Goal: Transaction & Acquisition: Purchase product/service

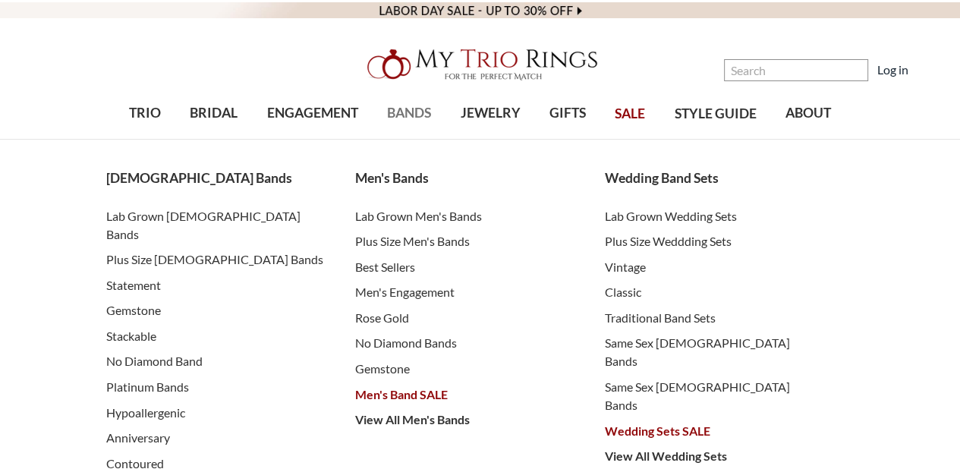
click at [407, 126] on link "BANDS" at bounding box center [409, 113] width 73 height 49
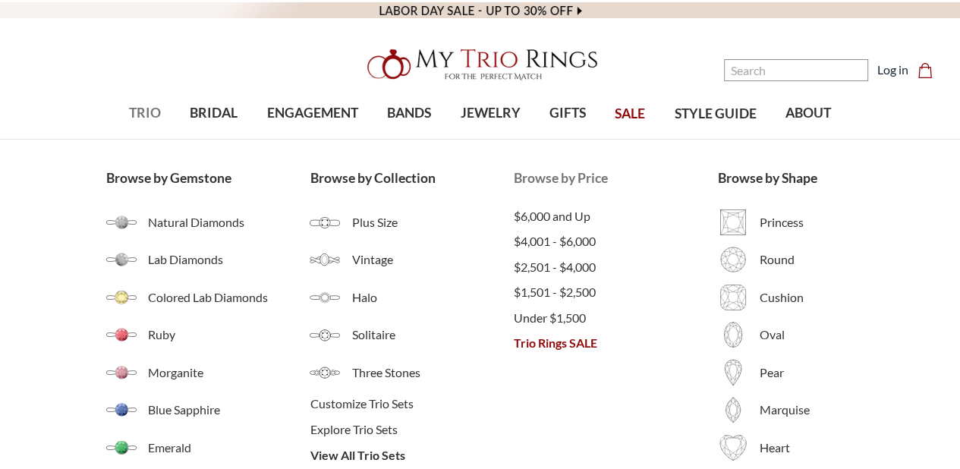
click at [526, 342] on span "Trio Rings SALE" at bounding box center [616, 343] width 204 height 18
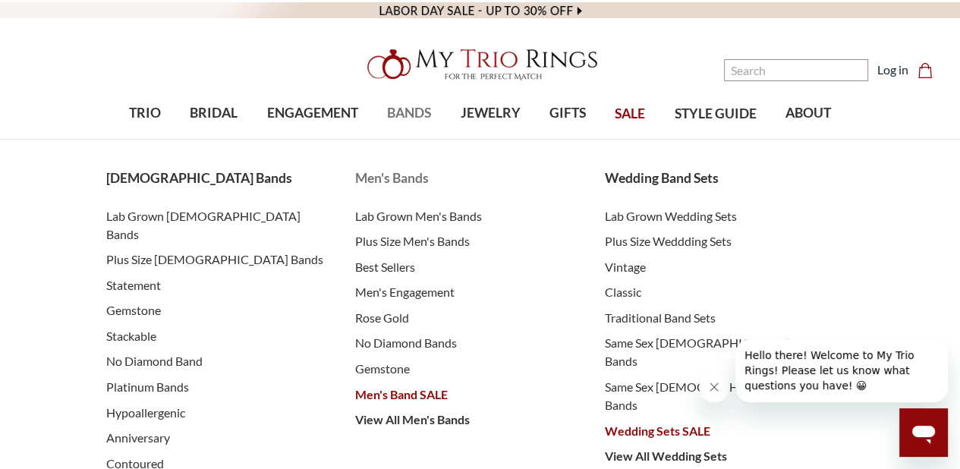
click at [397, 392] on span "Men's Band SALE" at bounding box center [464, 394] width 219 height 18
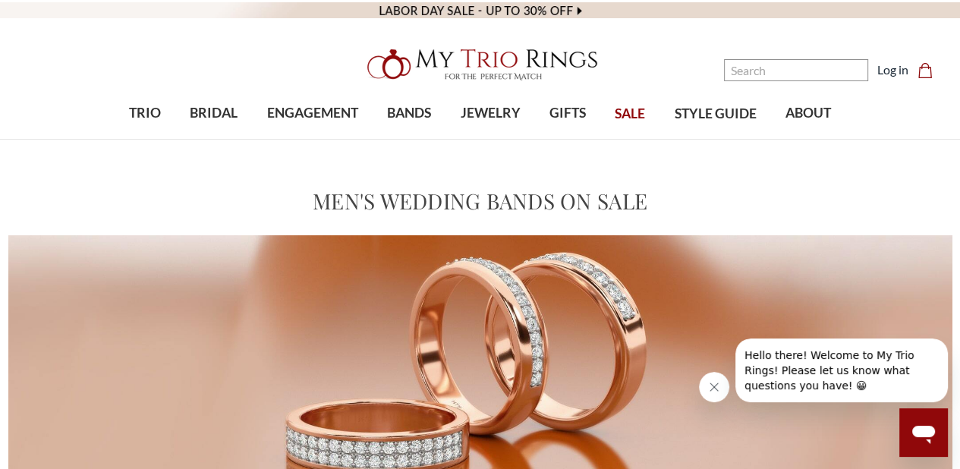
scroll to position [379, 0]
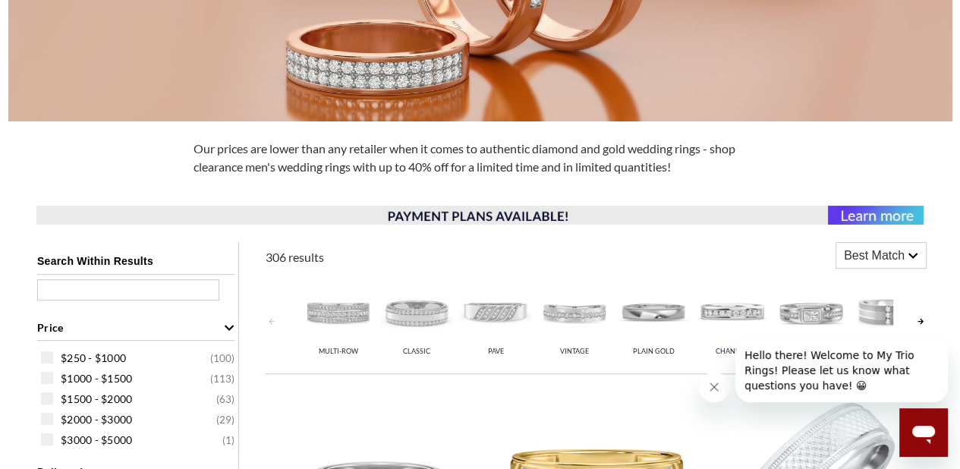
click at [885, 248] on span "Best Match" at bounding box center [874, 256] width 61 height 18
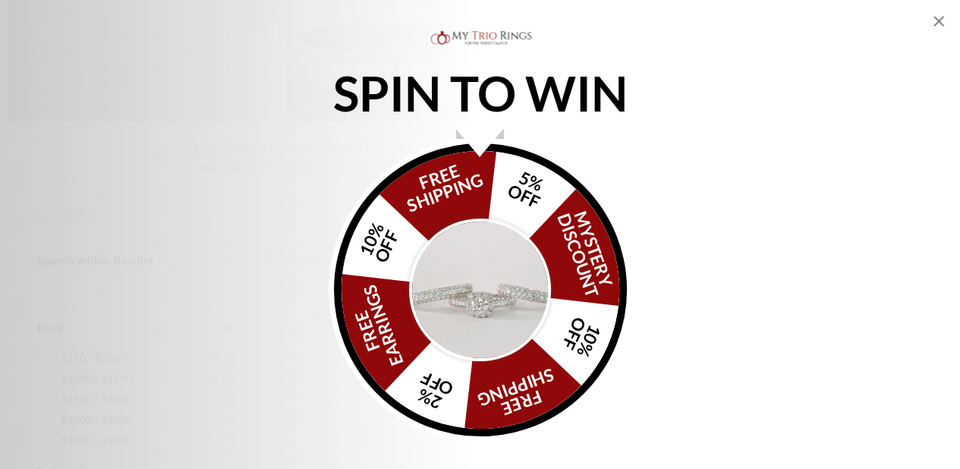
click at [474, 269] on img "Alia popup" at bounding box center [480, 290] width 143 height 143
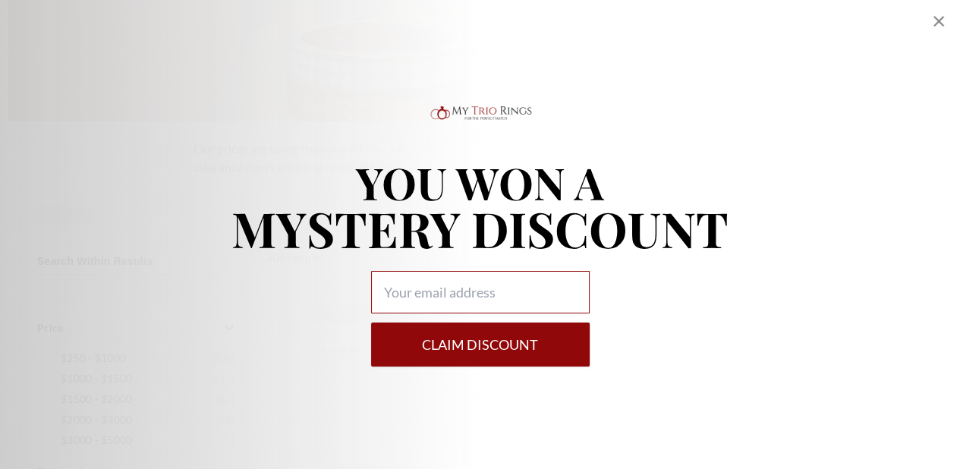
click at [455, 282] on input "Alia popup" at bounding box center [480, 292] width 219 height 42
type input "channagonzalez914@gmail.com"
click at [453, 357] on button "Claim DISCOUNT" at bounding box center [480, 345] width 219 height 44
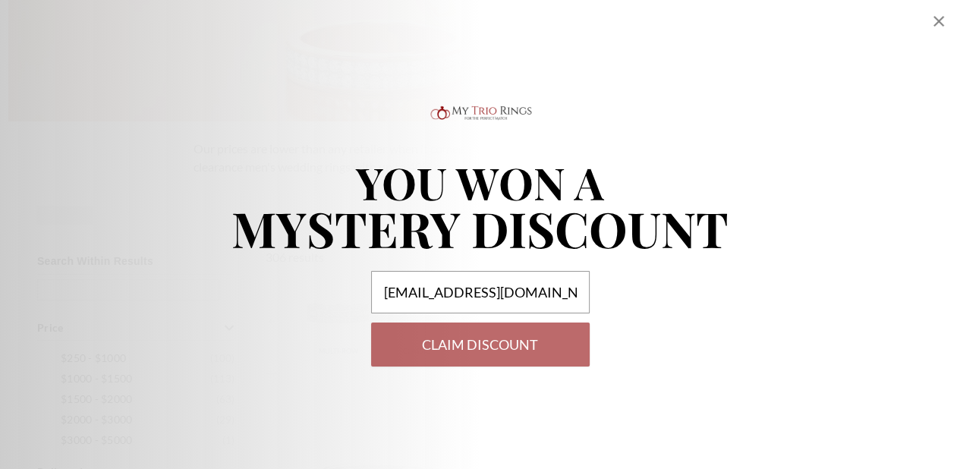
select select "US"
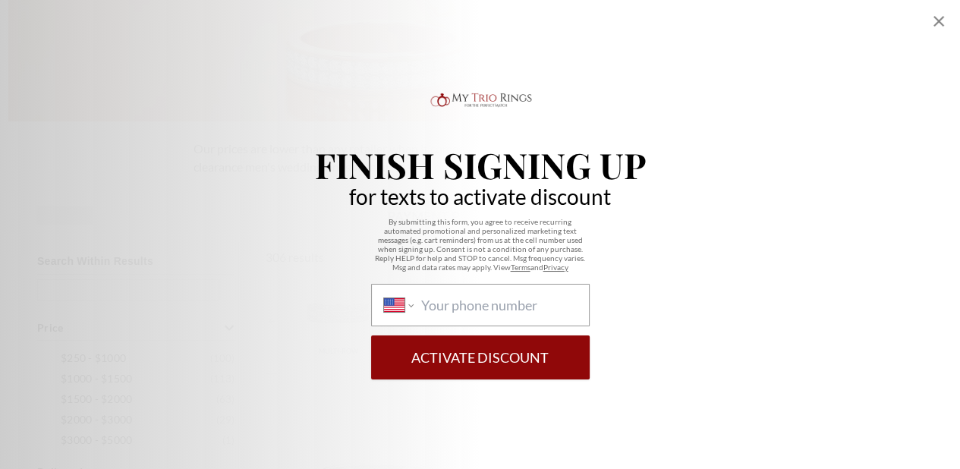
click at [469, 318] on div "International Afghanistan Åland Islands Albania Algeria American Samoa Andorra …" at bounding box center [480, 305] width 219 height 42
click at [414, 313] on select "International Afghanistan Åland Islands Albania Algeria American Samoa Andorra …" at bounding box center [399, 305] width 30 height 17
click at [470, 312] on input "International Afghanistan Åland Islands Albania Algeria American Samoa Andorra …" at bounding box center [498, 305] width 156 height 17
type input "(336) 683-3437"
click at [504, 351] on button "Activate Discount" at bounding box center [480, 357] width 219 height 44
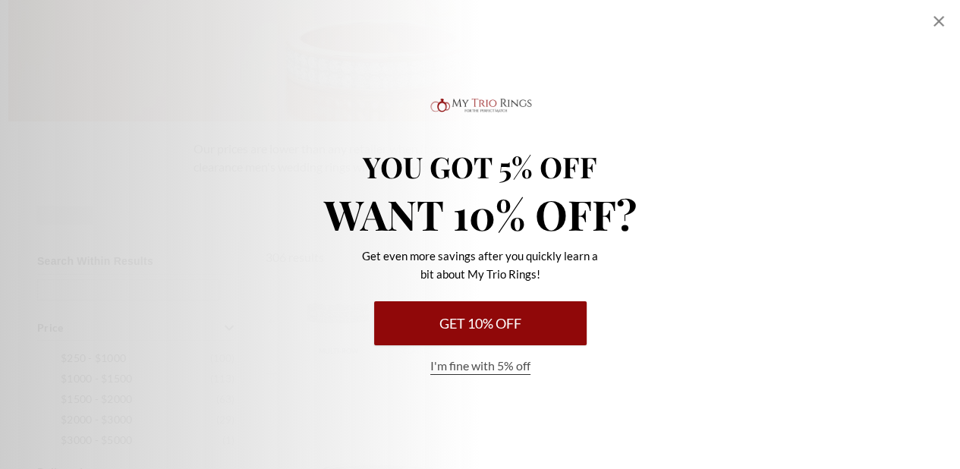
click at [452, 325] on button "Get 10% Off" at bounding box center [480, 323] width 212 height 44
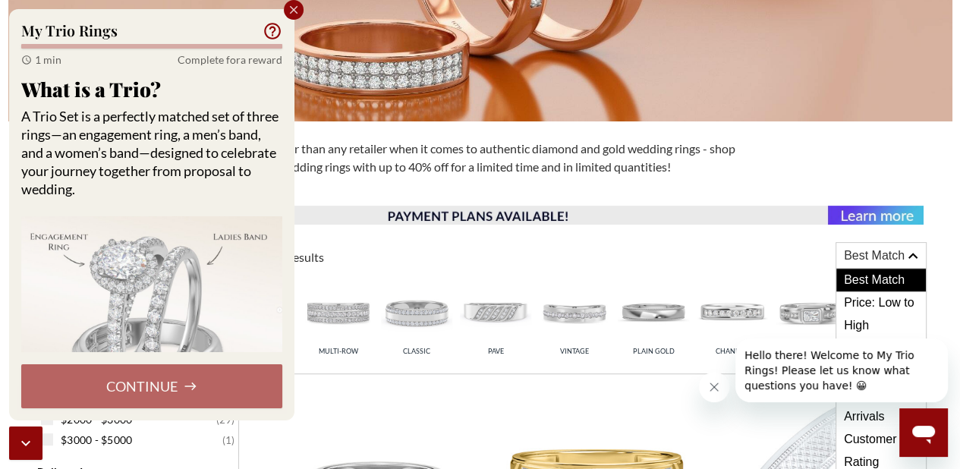
click at [288, 5] on icon "Close popup" at bounding box center [294, 10] width 14 height 14
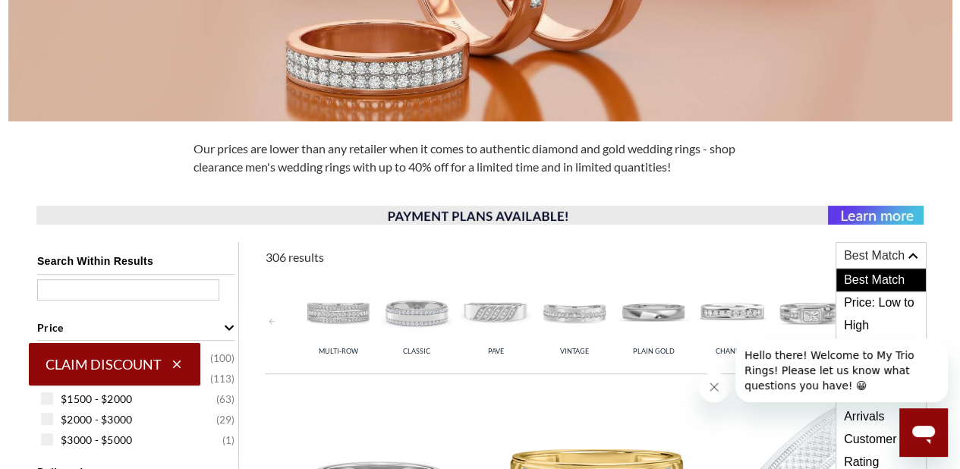
click at [720, 387] on button "Close message from company" at bounding box center [714, 387] width 30 height 30
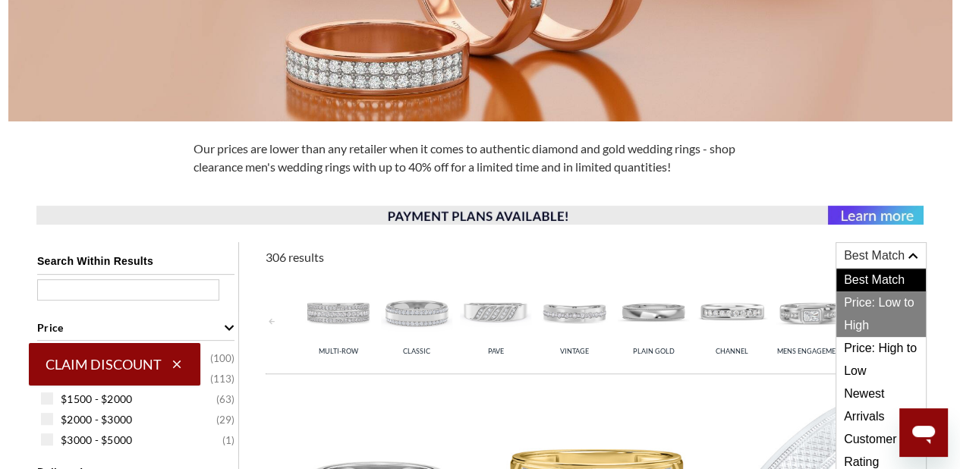
click at [860, 313] on span "Price: Low to High" at bounding box center [881, 314] width 90 height 46
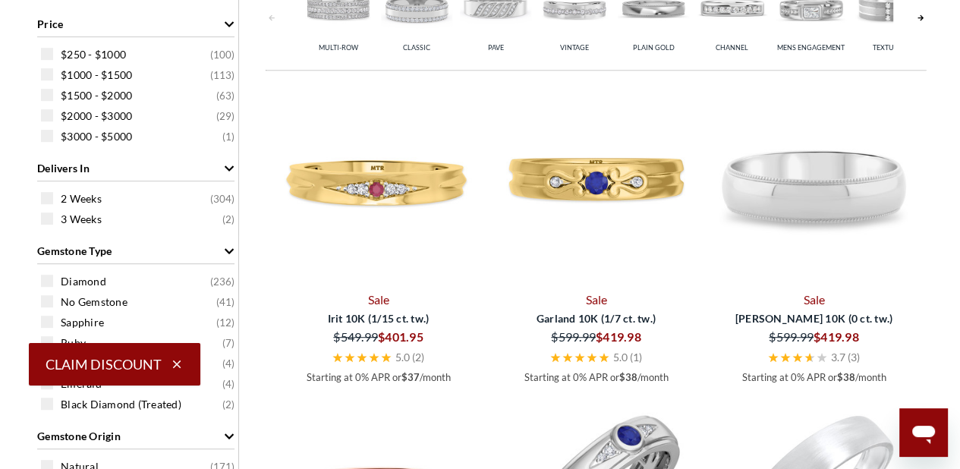
scroll to position [759, 0]
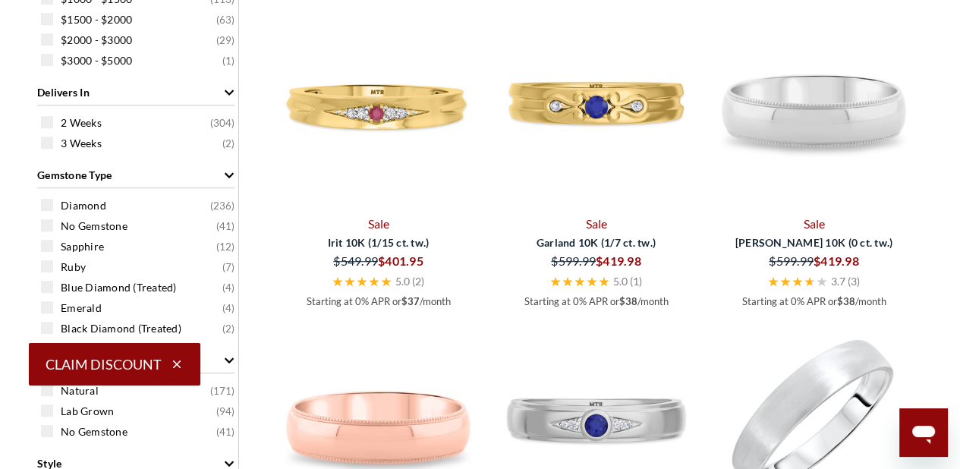
click at [174, 360] on icon "button" at bounding box center [177, 364] width 14 height 14
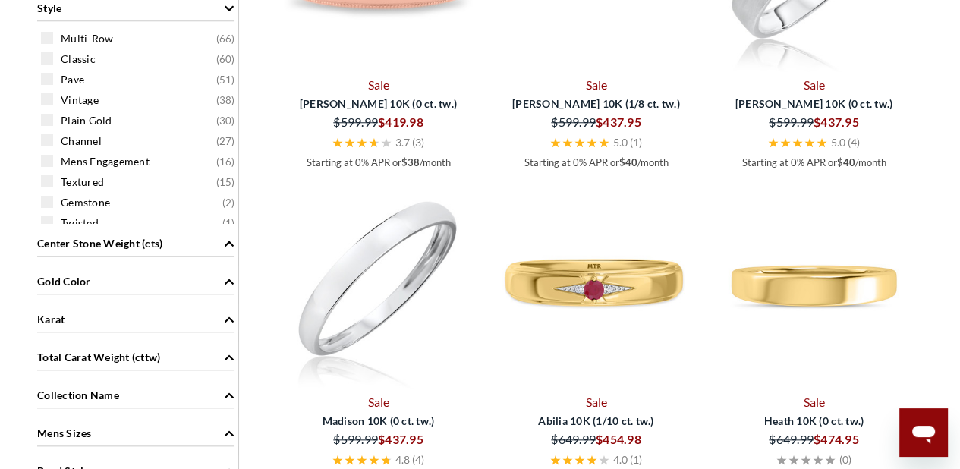
scroll to position [1366, 0]
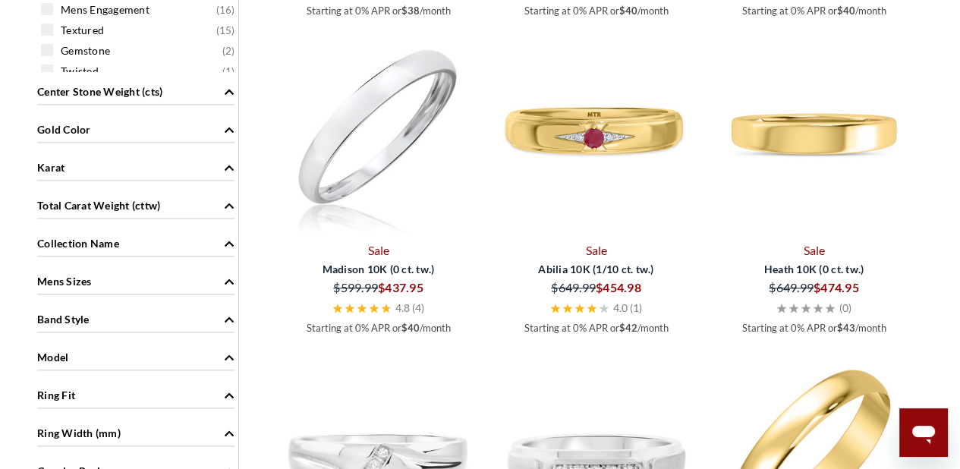
click at [159, 291] on div "Mens Sizes" at bounding box center [135, 280] width 197 height 29
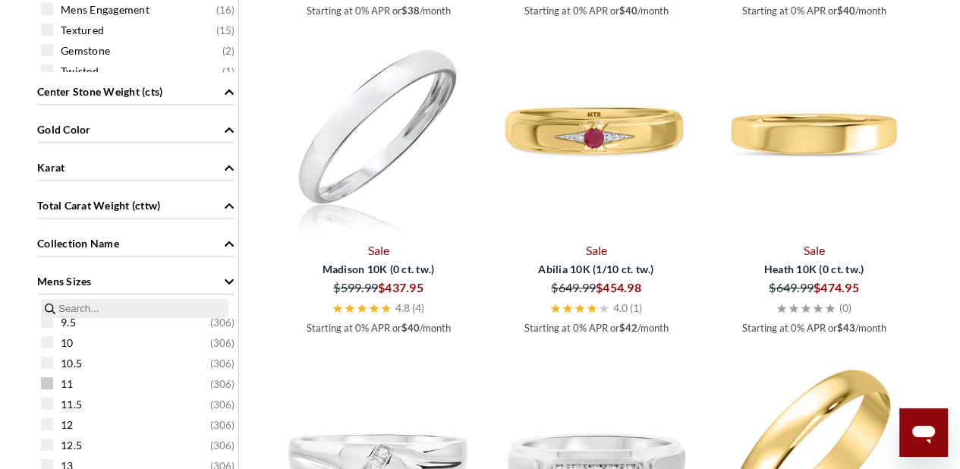
scroll to position [228, 0]
click at [49, 344] on span at bounding box center [47, 348] width 12 height 12
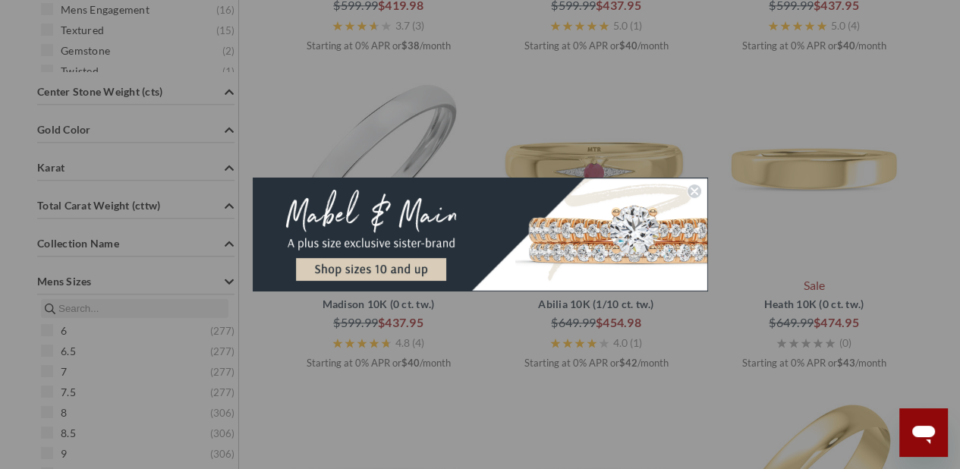
scroll to position [604, 0]
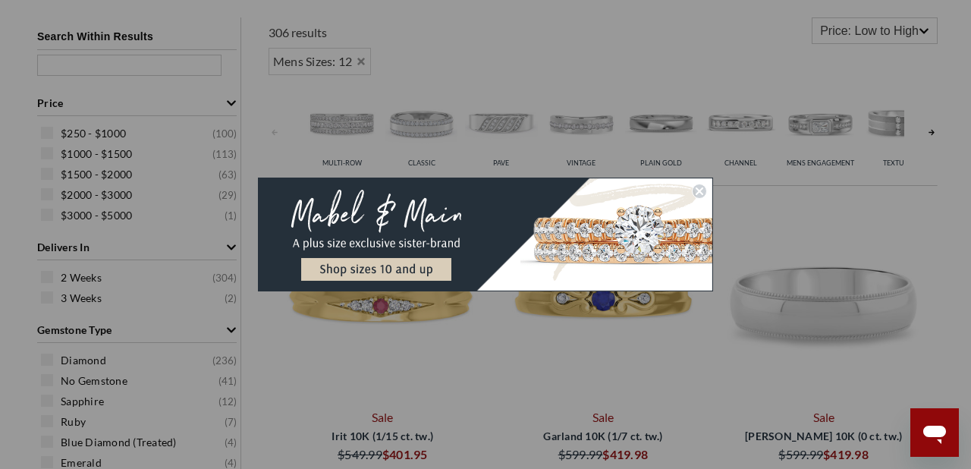
click at [697, 190] on circle "Close dialog" at bounding box center [700, 191] width 14 height 14
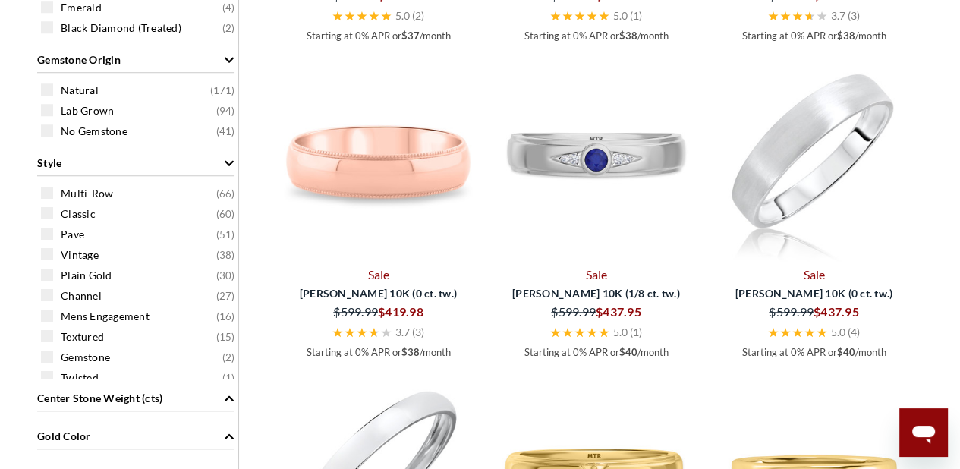
scroll to position [1287, 0]
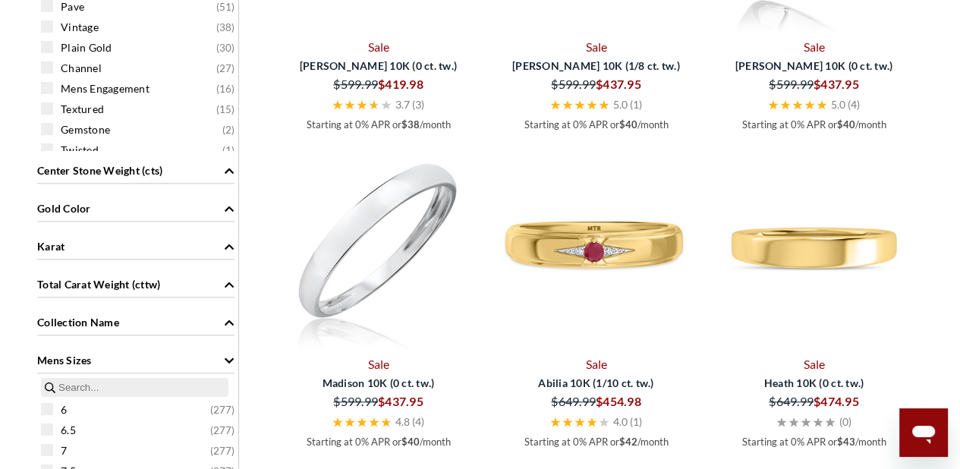
click at [120, 206] on div "Gold Color" at bounding box center [135, 207] width 197 height 29
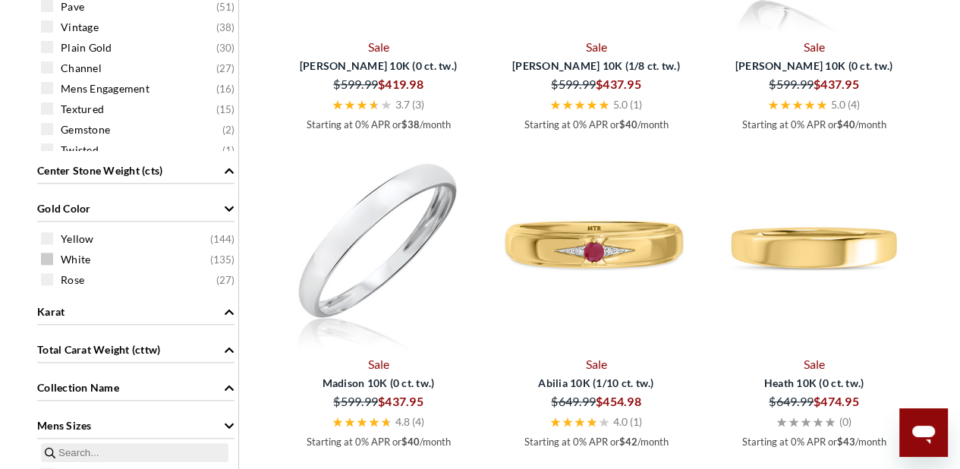
click at [97, 262] on span "White ( 135 )" at bounding box center [148, 259] width 174 height 15
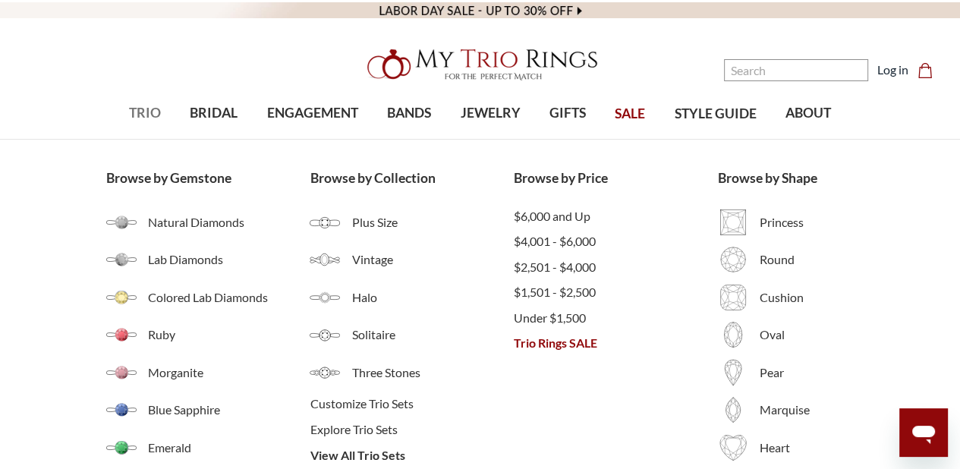
click at [140, 112] on span "TRIO" at bounding box center [145, 113] width 32 height 20
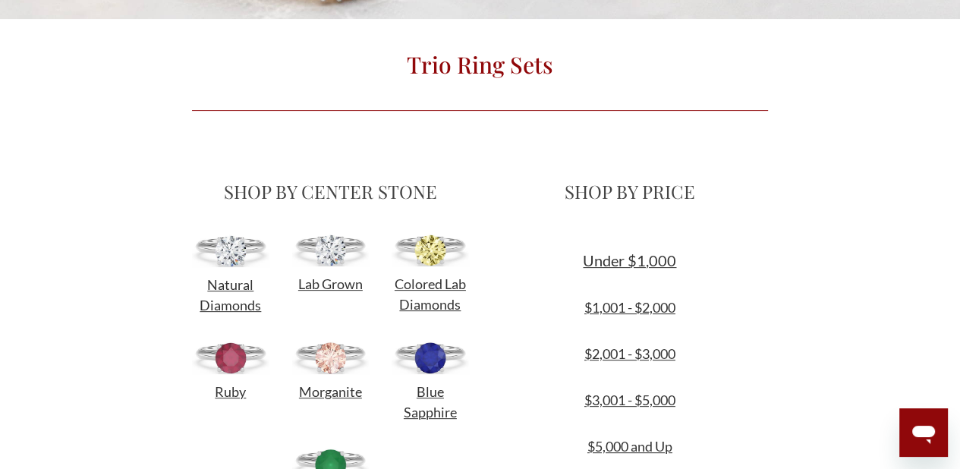
scroll to position [76, 0]
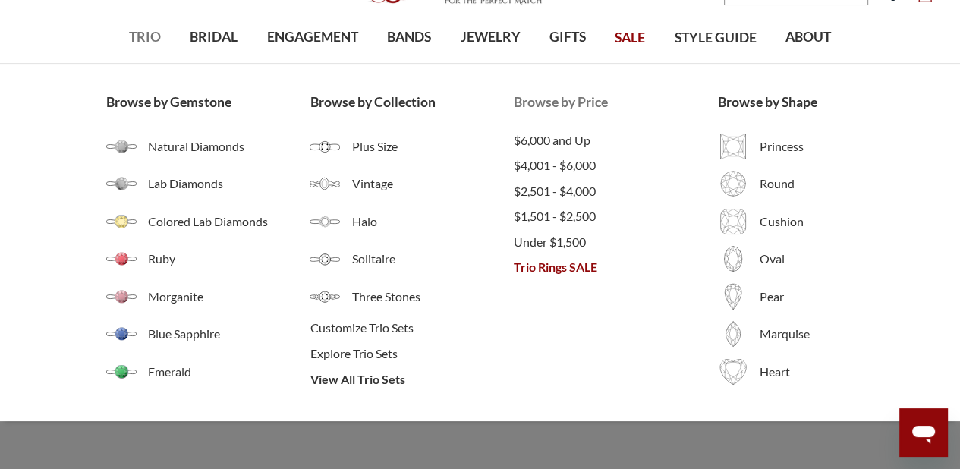
click at [530, 267] on span "Trio Rings SALE" at bounding box center [616, 267] width 204 height 18
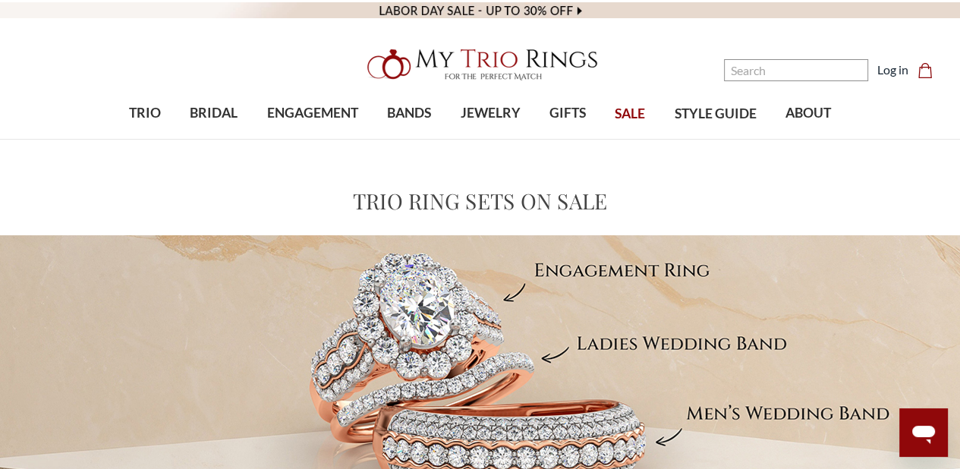
scroll to position [304, 0]
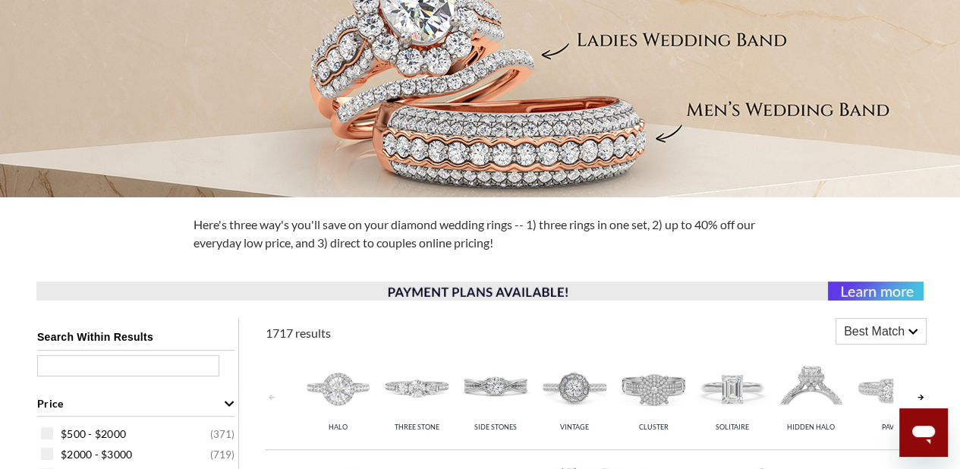
click at [892, 329] on span "Best Match" at bounding box center [874, 332] width 61 height 18
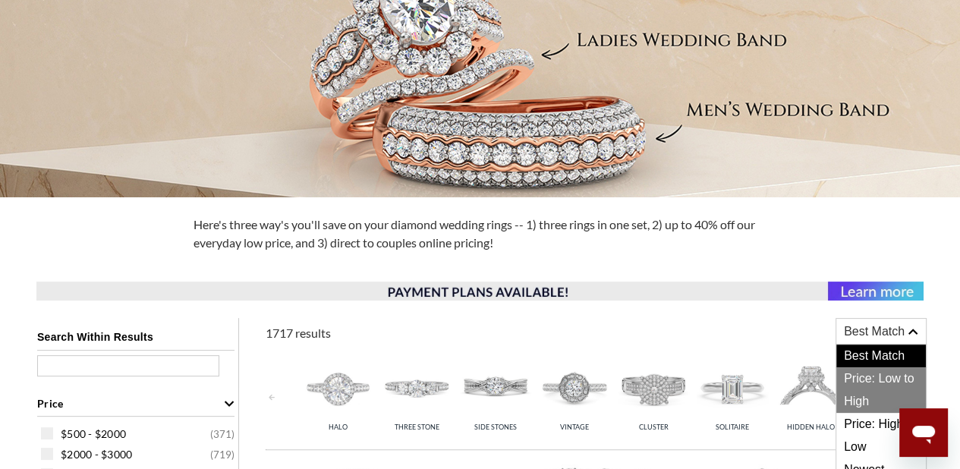
click at [883, 376] on span "Price: Low to High" at bounding box center [881, 390] width 90 height 46
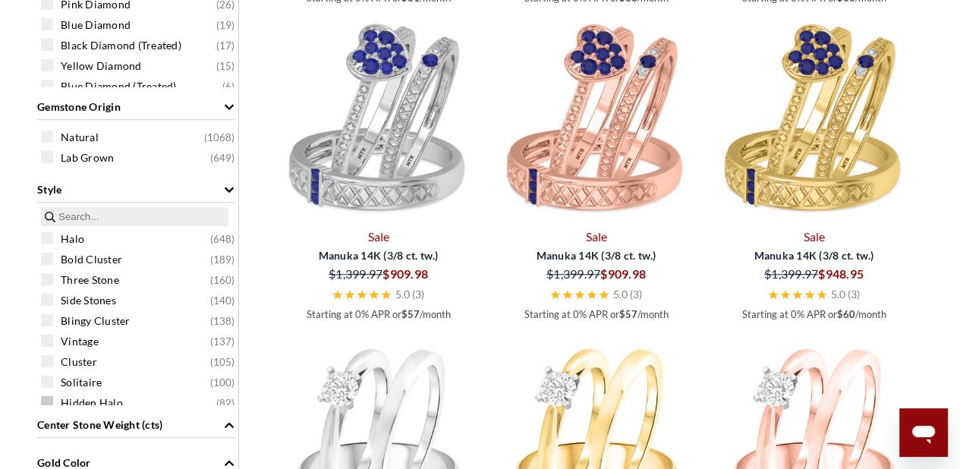
scroll to position [1214, 0]
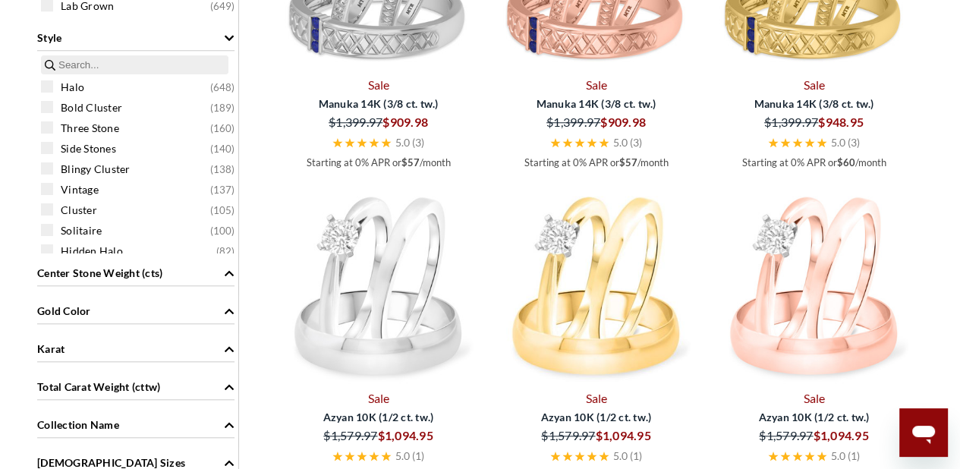
click at [129, 313] on div "Gold Color" at bounding box center [135, 309] width 197 height 29
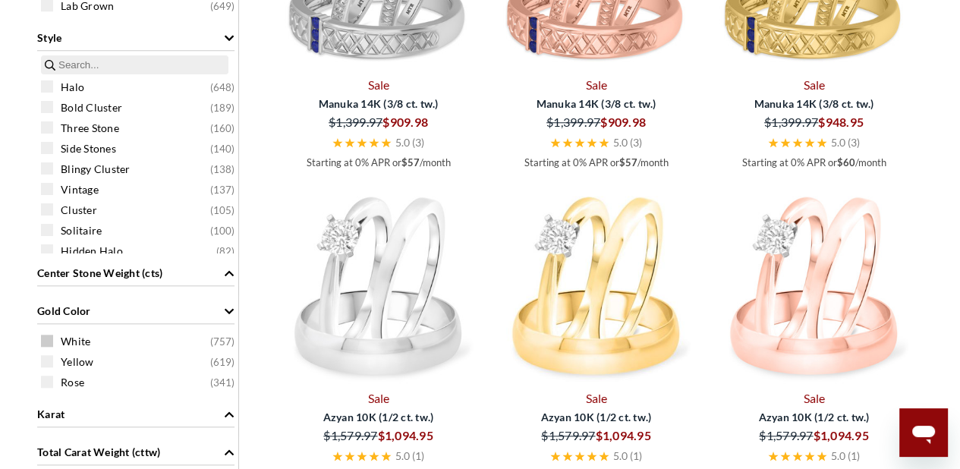
click at [107, 342] on span "White ( 757 )" at bounding box center [148, 341] width 174 height 15
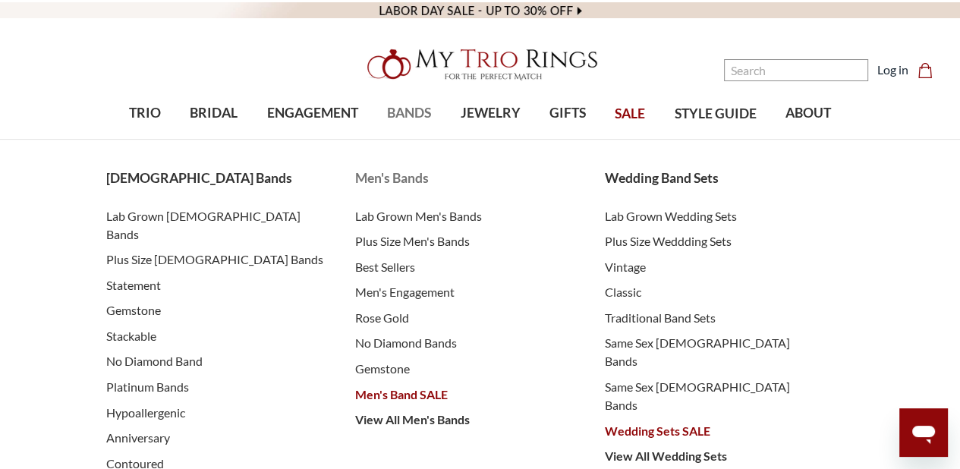
click at [396, 395] on span "Men's Band SALE" at bounding box center [464, 394] width 219 height 18
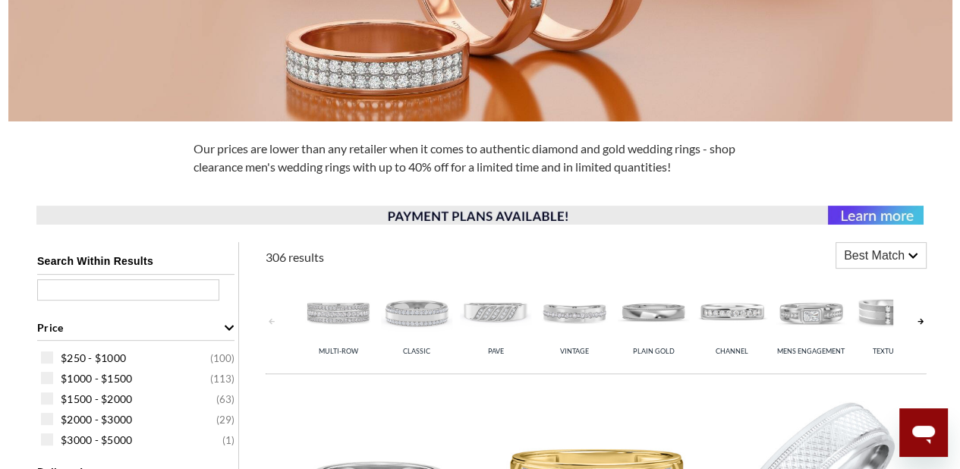
click at [859, 250] on span "Best Match" at bounding box center [874, 256] width 61 height 18
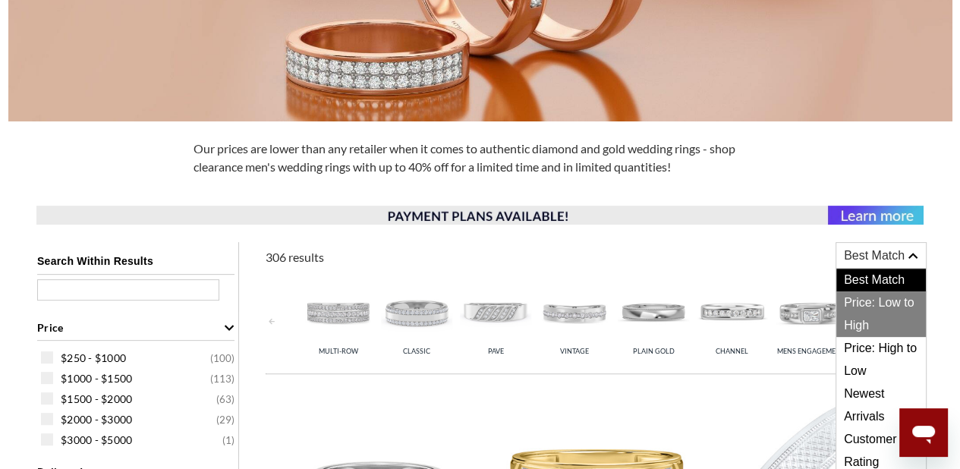
click at [864, 306] on span "Price: Low to High" at bounding box center [881, 314] width 90 height 46
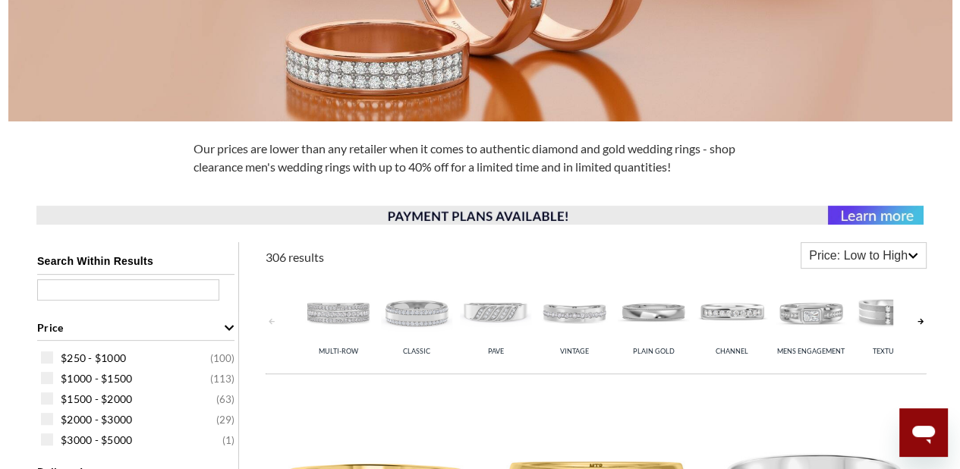
click at [418, 323] on img at bounding box center [416, 311] width 71 height 71
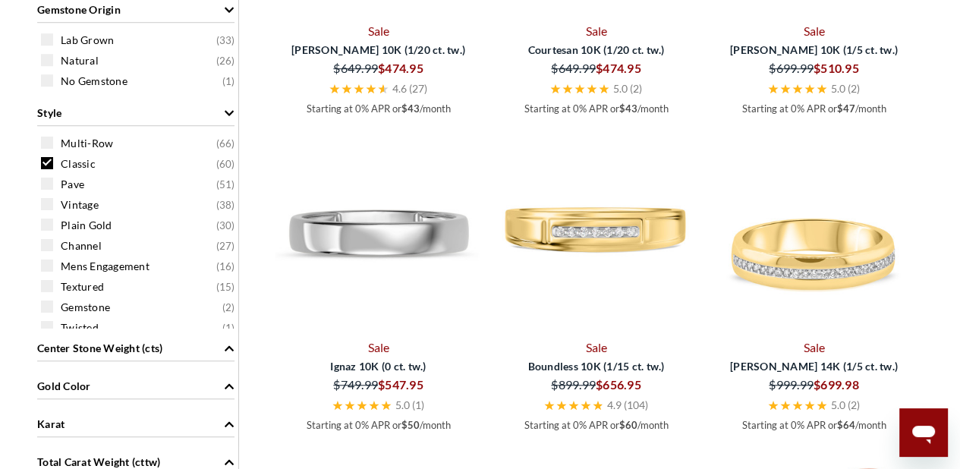
scroll to position [1138, 0]
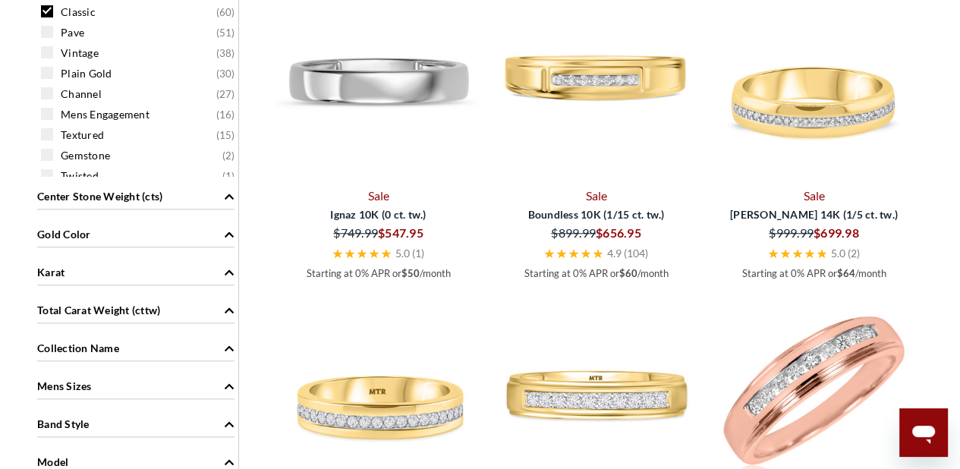
click at [96, 231] on div "Gold Color" at bounding box center [135, 233] width 197 height 29
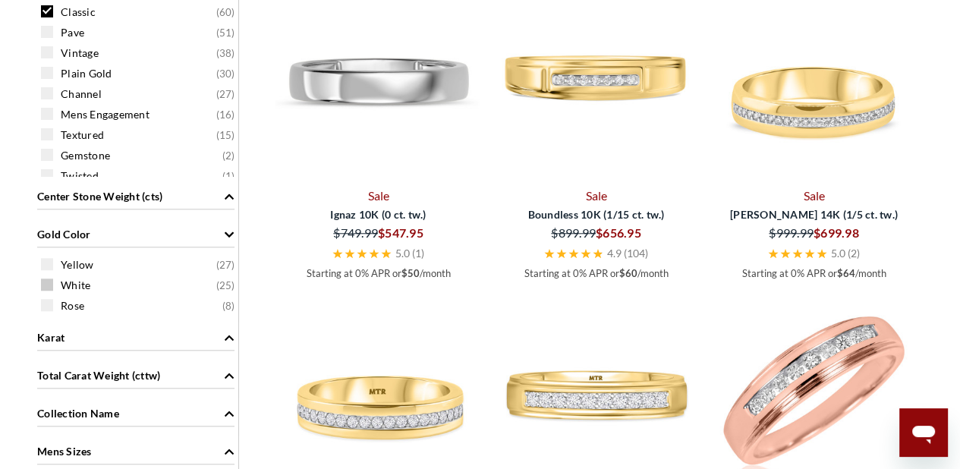
click at [93, 285] on span "White ( 25 )" at bounding box center [148, 285] width 174 height 15
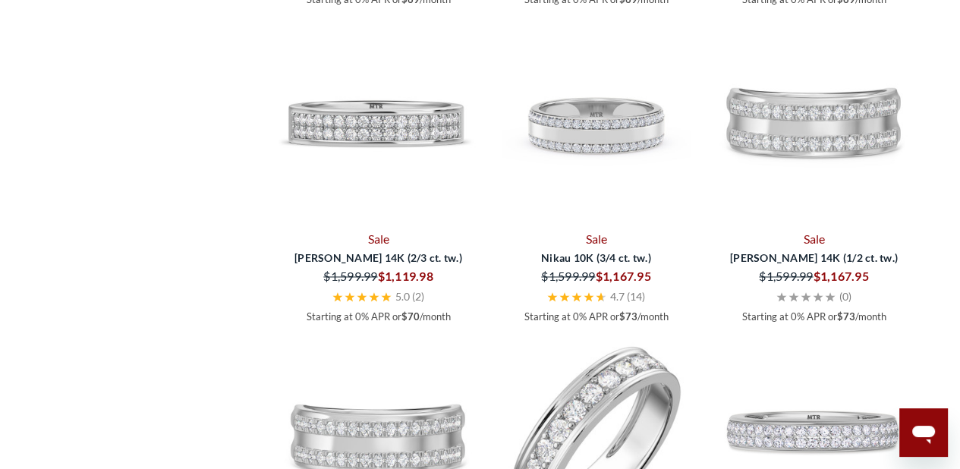
scroll to position [2273, 0]
